Goal: Information Seeking & Learning: Learn about a topic

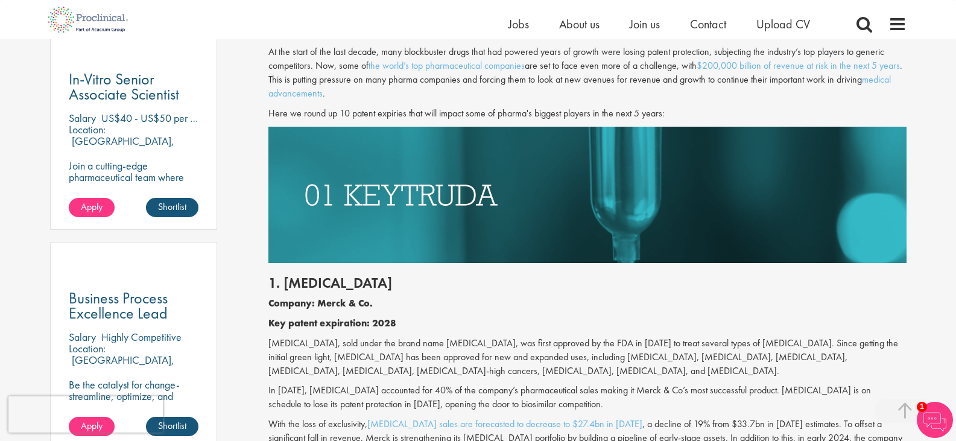
scroll to position [724, 0]
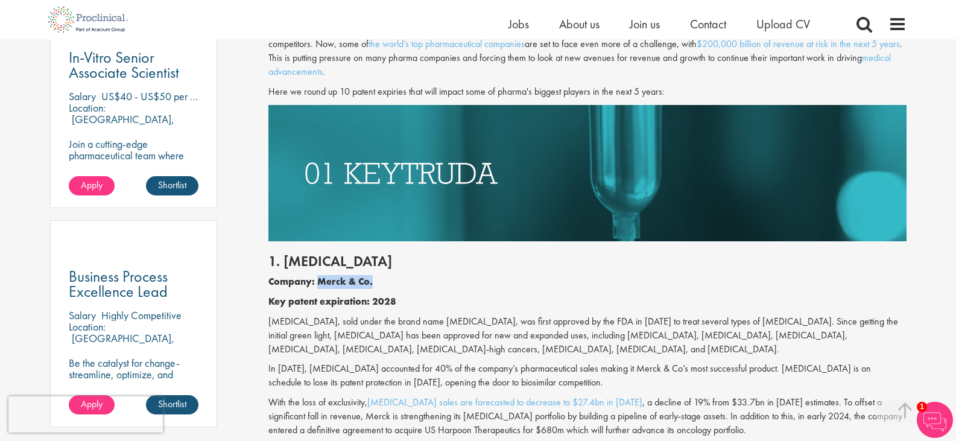
drag, startPoint x: 319, startPoint y: 279, endPoint x: 382, endPoint y: 283, distance: 62.8
click at [382, 283] on p "Company: Merck & Co." at bounding box center [587, 282] width 638 height 14
drag, startPoint x: 398, startPoint y: 301, endPoint x: 323, endPoint y: 286, distance: 76.3
click at [375, 303] on p "Key patent expiration: 2028" at bounding box center [587, 302] width 638 height 14
drag, startPoint x: 267, startPoint y: 322, endPoint x: 335, endPoint y: 317, distance: 68.3
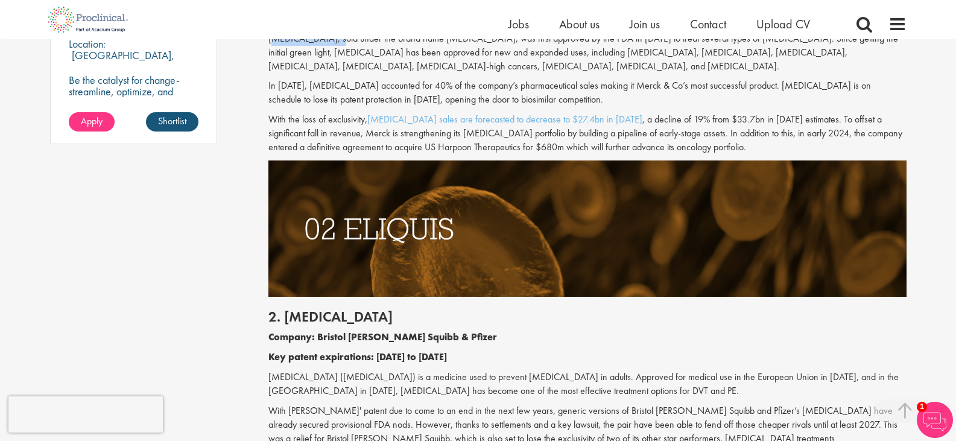
scroll to position [1025, 0]
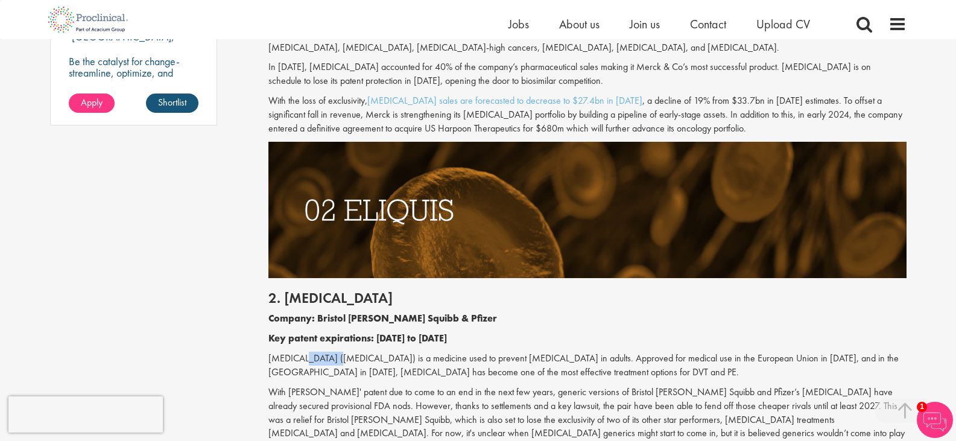
drag, startPoint x: 331, startPoint y: 357, endPoint x: 294, endPoint y: 358, distance: 36.8
click at [294, 358] on p "[MEDICAL_DATA] ([MEDICAL_DATA]) is a medicine used to prevent [MEDICAL_DATA] in…" at bounding box center [587, 366] width 638 height 28
click at [393, 387] on p "With [PERSON_NAME]' patent due to come to an end in the next few years, generic…" at bounding box center [587, 419] width 638 height 69
drag, startPoint x: 272, startPoint y: 360, endPoint x: 327, endPoint y: 357, distance: 54.9
click at [327, 357] on p "[MEDICAL_DATA] ([MEDICAL_DATA]) is a medicine used to prevent [MEDICAL_DATA] in…" at bounding box center [587, 366] width 638 height 28
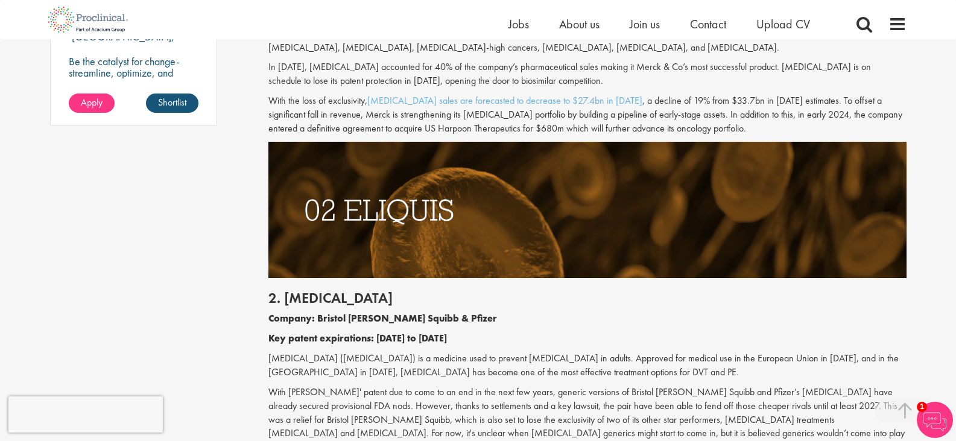
click at [331, 360] on p "[MEDICAL_DATA] ([MEDICAL_DATA]) is a medicine used to prevent [MEDICAL_DATA] in…" at bounding box center [587, 366] width 638 height 28
drag, startPoint x: 335, startPoint y: 356, endPoint x: 197, endPoint y: 356, distance: 138.1
drag, startPoint x: 648, startPoint y: 359, endPoint x: 744, endPoint y: 363, distance: 96.0
click at [744, 363] on p "[MEDICAL_DATA] ([MEDICAL_DATA]) is a medicine used to prevent [MEDICAL_DATA] in…" at bounding box center [587, 366] width 638 height 28
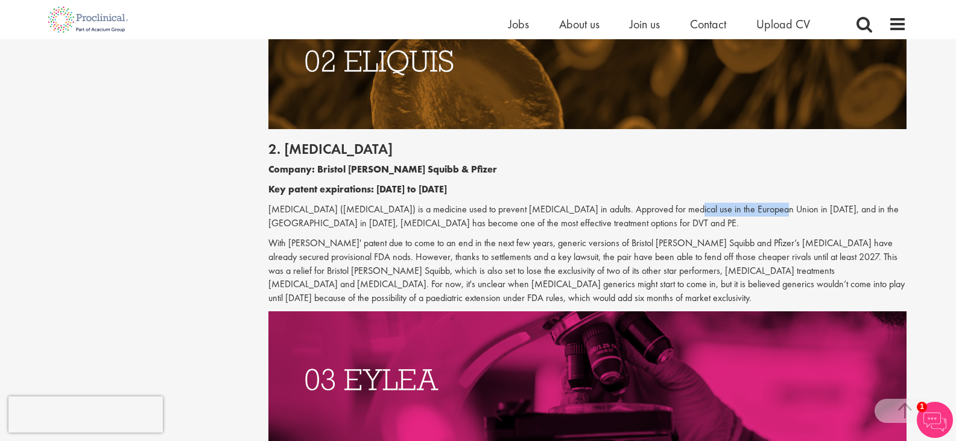
scroll to position [1206, 0]
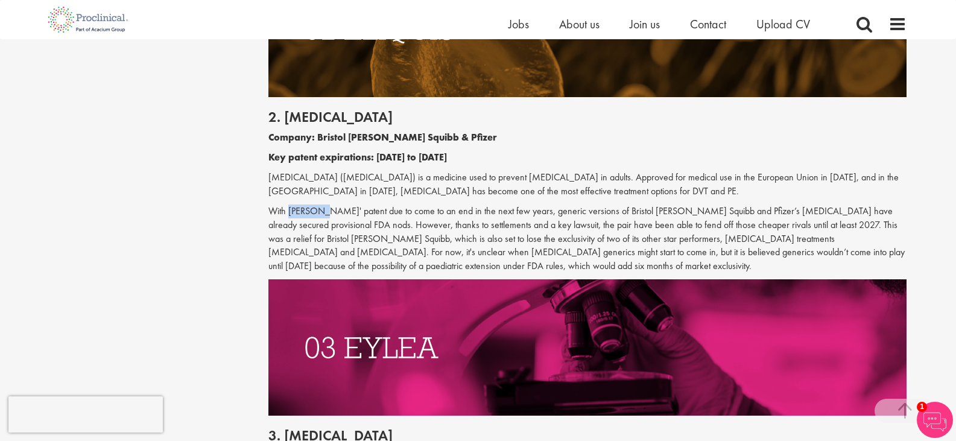
drag, startPoint x: 289, startPoint y: 210, endPoint x: 314, endPoint y: 206, distance: 25.6
click at [314, 206] on p "With [PERSON_NAME]' patent due to come to an end in the next few years, generic…" at bounding box center [587, 238] width 638 height 69
copy p "Eliquis'"
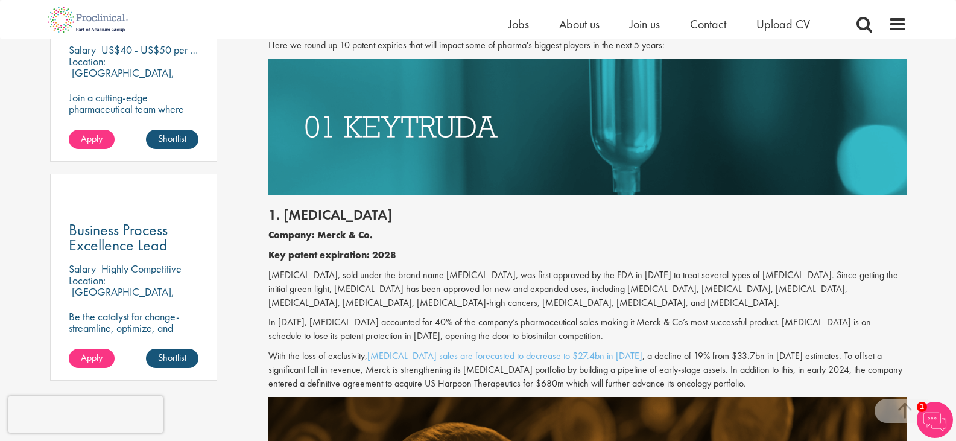
scroll to position [784, 0]
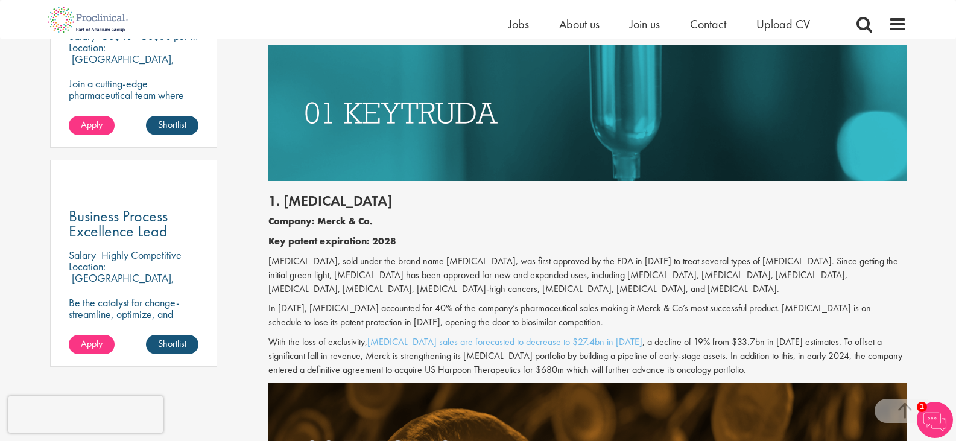
drag, startPoint x: 268, startPoint y: 262, endPoint x: 671, endPoint y: 288, distance: 403.1
click at [671, 288] on p "[MEDICAL_DATA], sold under the brand name [MEDICAL_DATA], was first approved by…" at bounding box center [587, 276] width 638 height 42
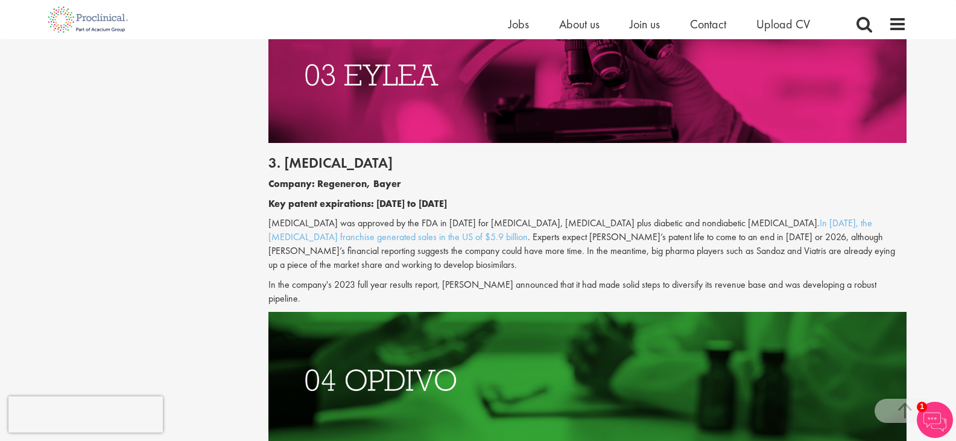
scroll to position [1508, 0]
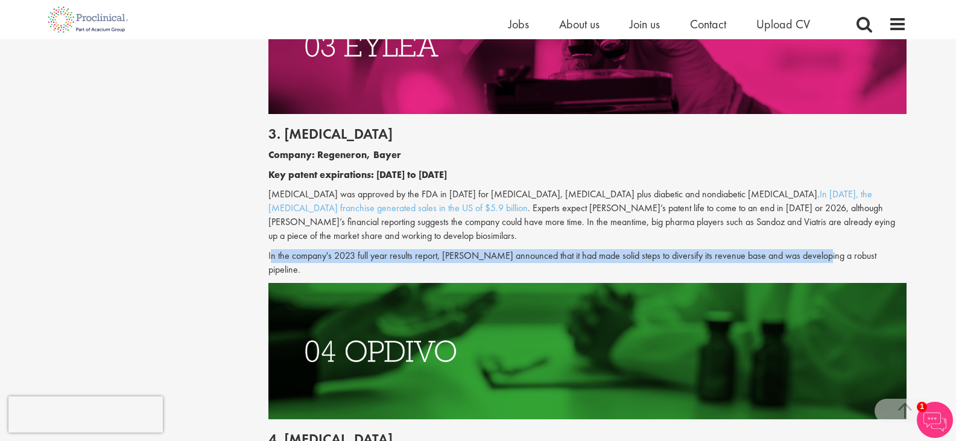
drag, startPoint x: 270, startPoint y: 254, endPoint x: 817, endPoint y: 248, distance: 547.7
click at [817, 248] on div "3. [MEDICAL_DATA] Company: Regeneron, Bayer Key patent expirations: [DATE] to […" at bounding box center [587, 198] width 656 height 168
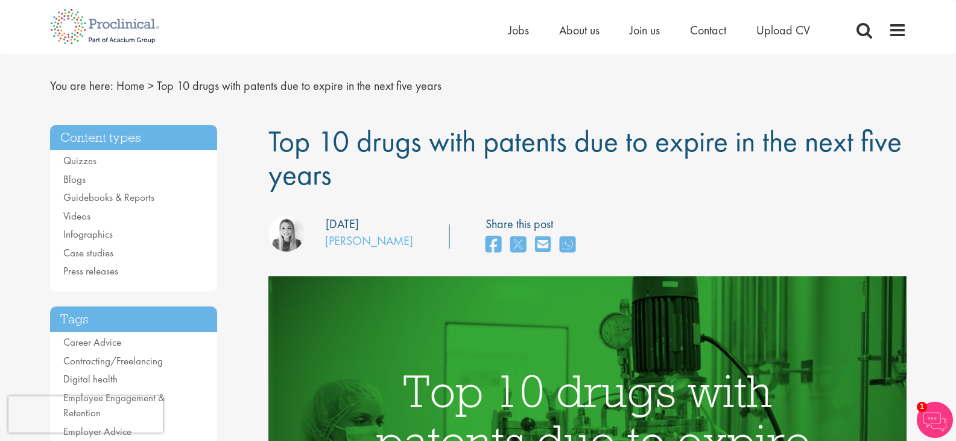
scroll to position [0, 0]
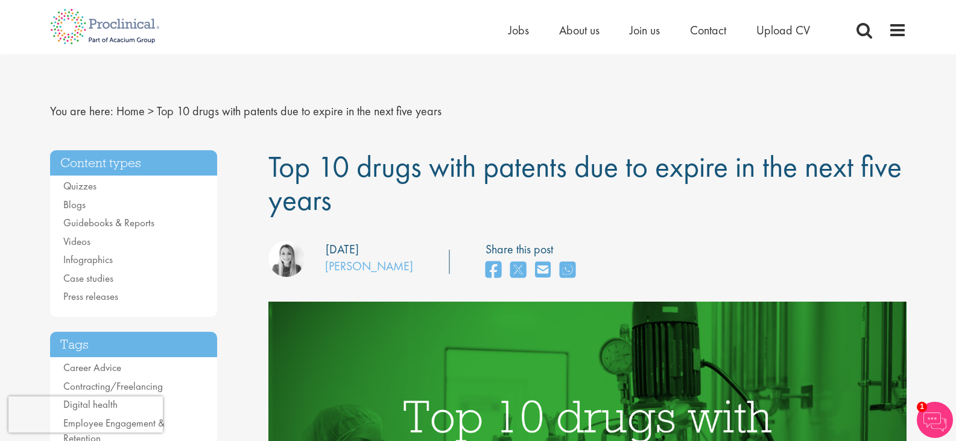
click at [477, 116] on nav "You are here: Home > Top 10 drugs with patents due to expire in the next five y…" at bounding box center [478, 112] width 857 height 30
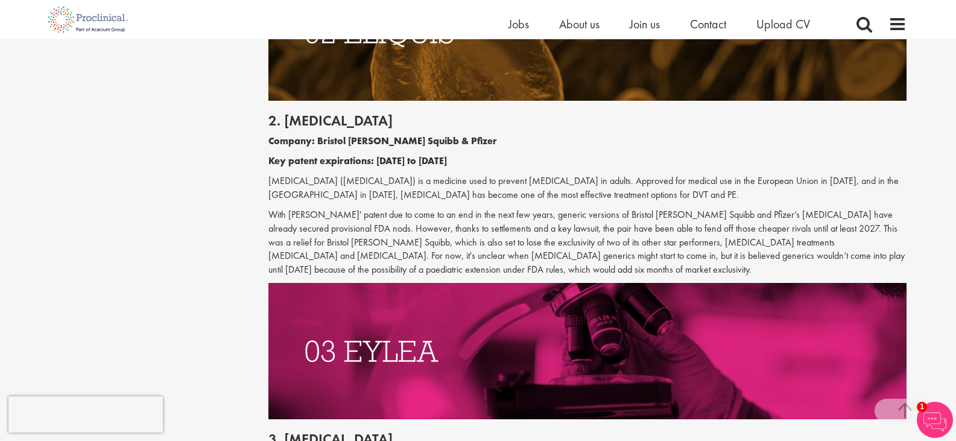
scroll to position [1206, 0]
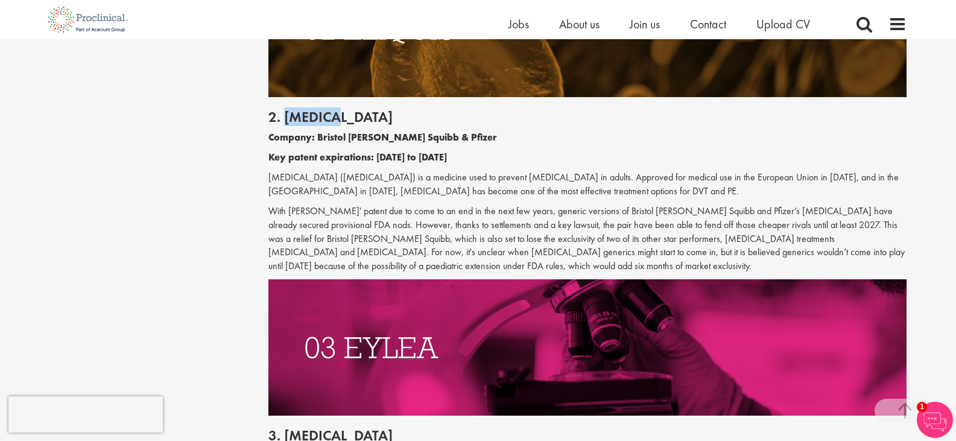
drag, startPoint x: 334, startPoint y: 117, endPoint x: 285, endPoint y: 120, distance: 49.0
click at [285, 120] on h2 "2. [MEDICAL_DATA]" at bounding box center [587, 117] width 638 height 16
copy h2 "[MEDICAL_DATA]"
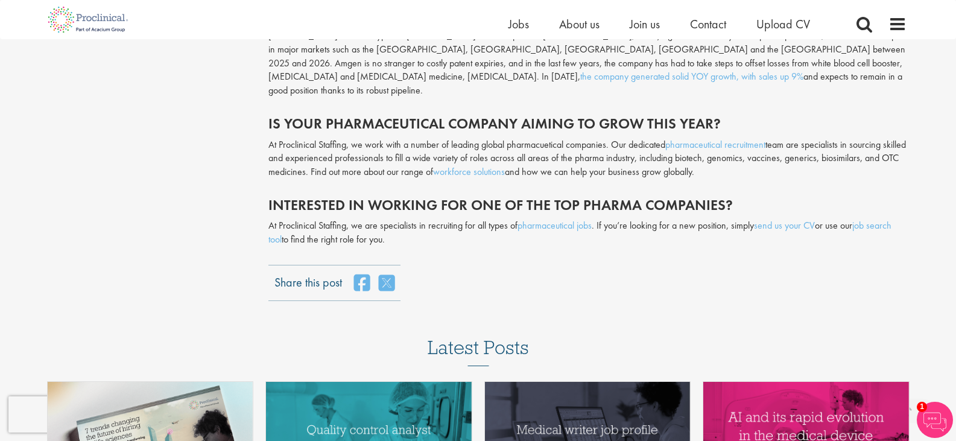
scroll to position [4283, 0]
